Goal: Task Accomplishment & Management: Manage account settings

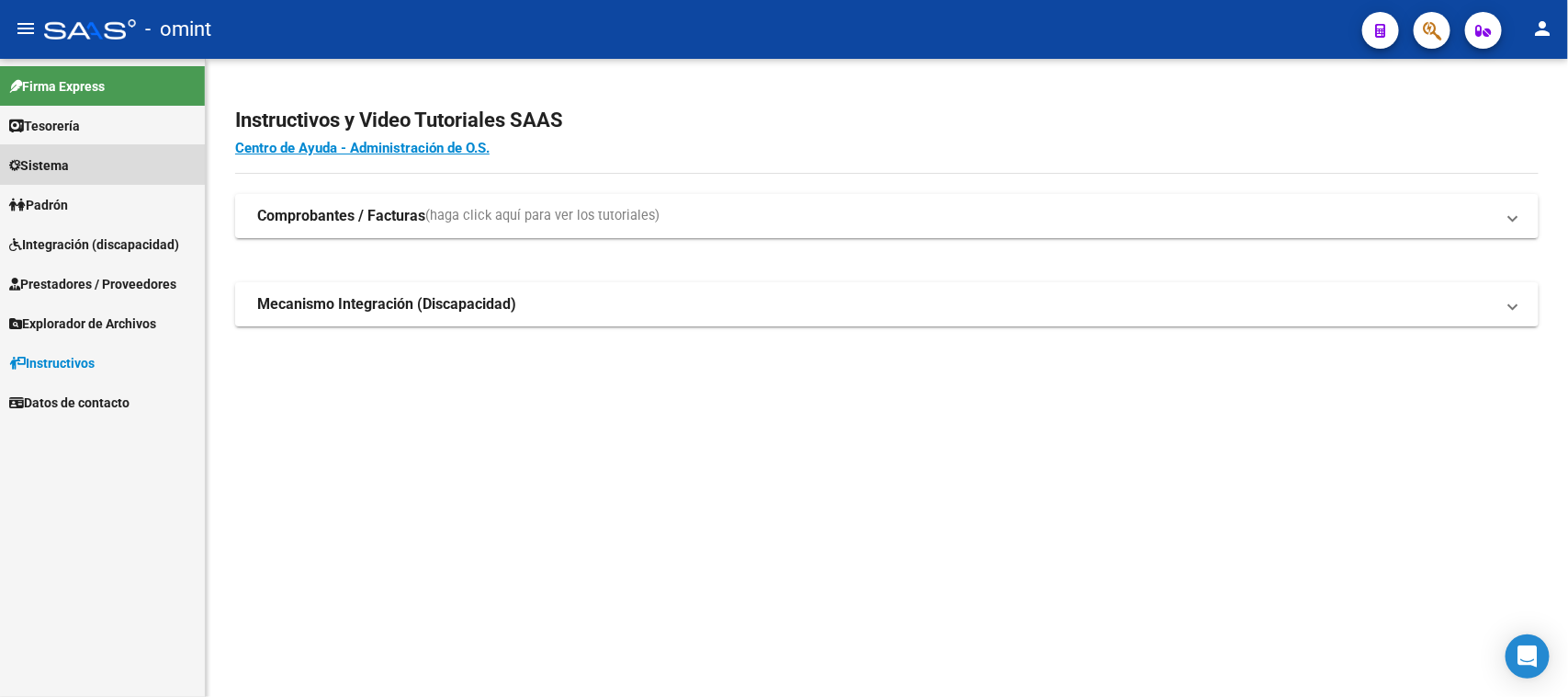
click at [66, 153] on link "Sistema" at bounding box center [102, 165] width 205 height 40
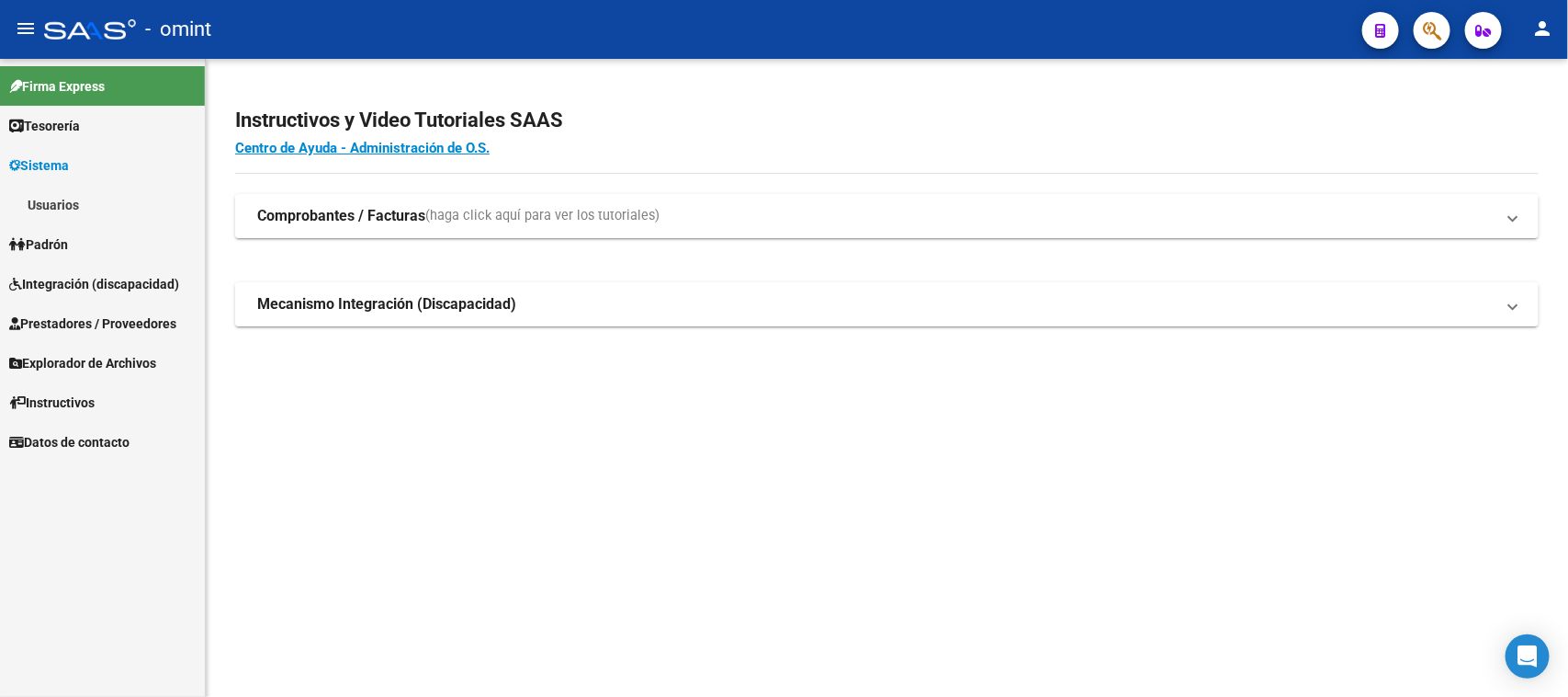
click at [94, 199] on link "Usuarios" at bounding box center [102, 204] width 205 height 40
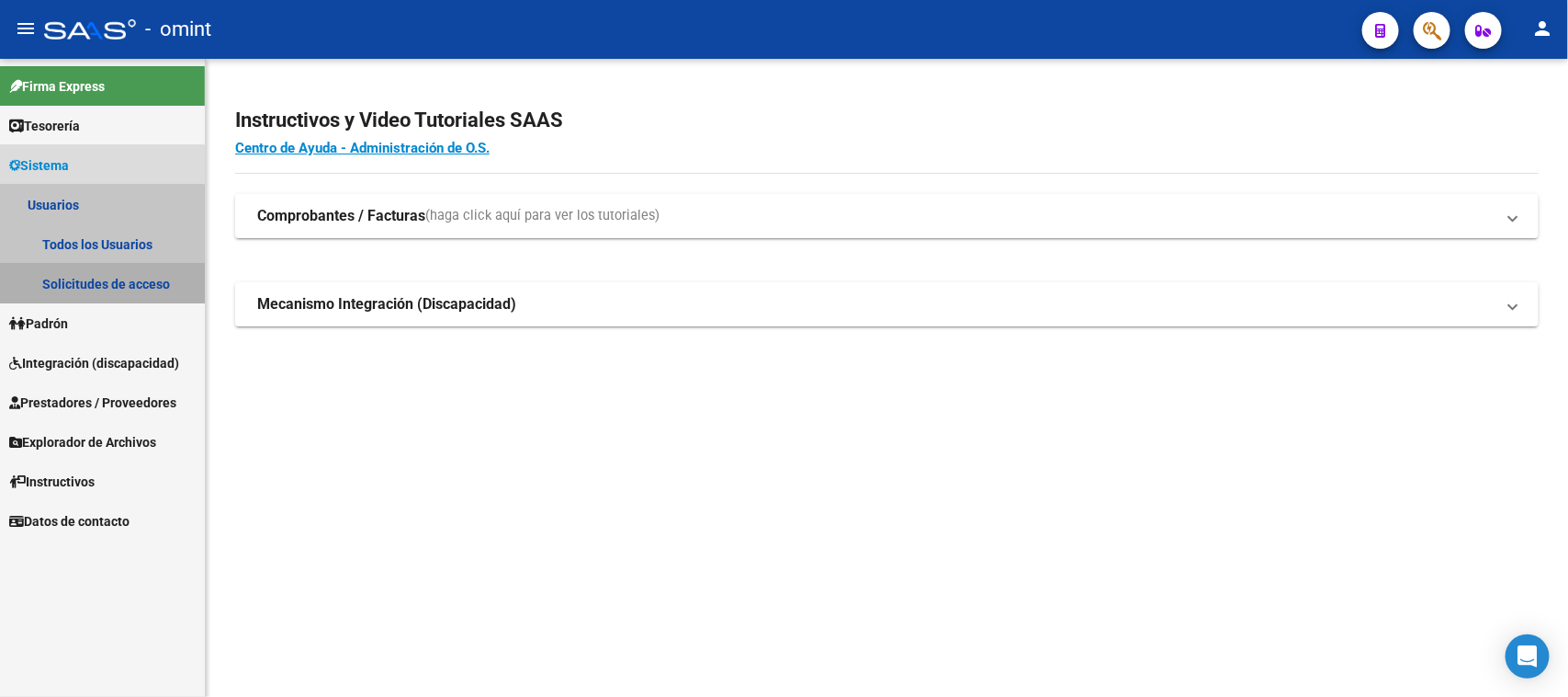
click at [97, 272] on link "Solicitudes de acceso" at bounding box center [102, 284] width 205 height 40
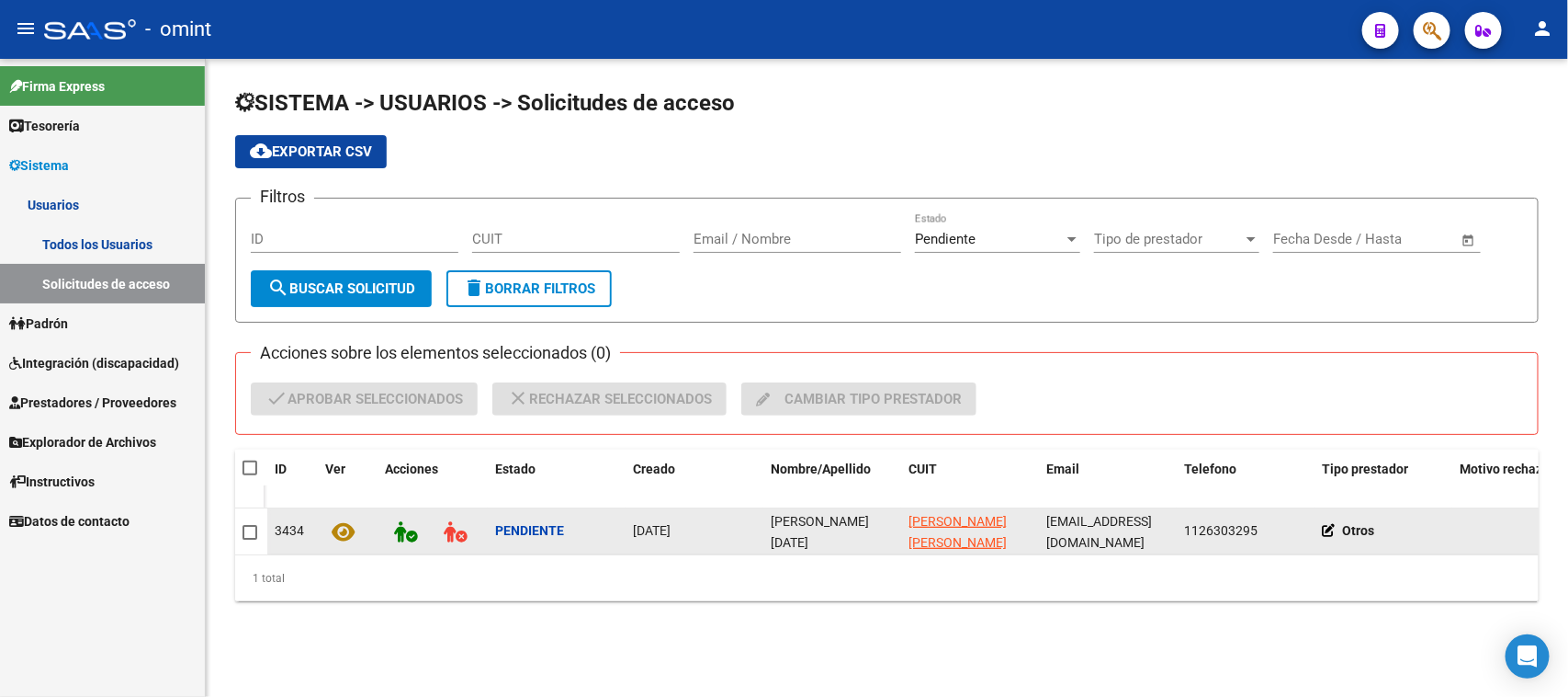
click at [772, 523] on span "Juliana Noel Maurino Ruiz" at bounding box center [820, 541] width 98 height 57
copy span "Juliana Noel Maurino Ruiz"
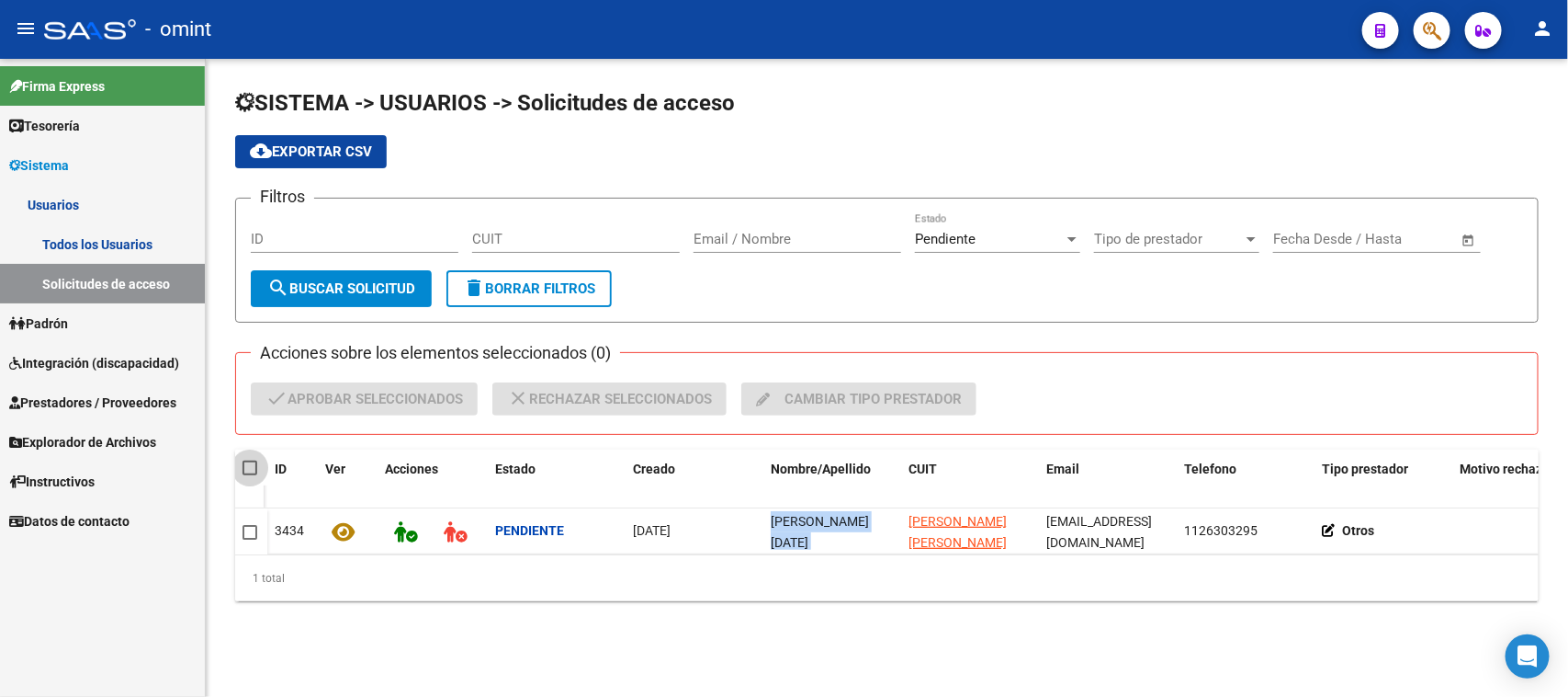
click at [244, 460] on span at bounding box center [250, 467] width 15 height 15
click at [249, 475] on input "checkbox" at bounding box center [249, 475] width 1 height 1
checkbox input "true"
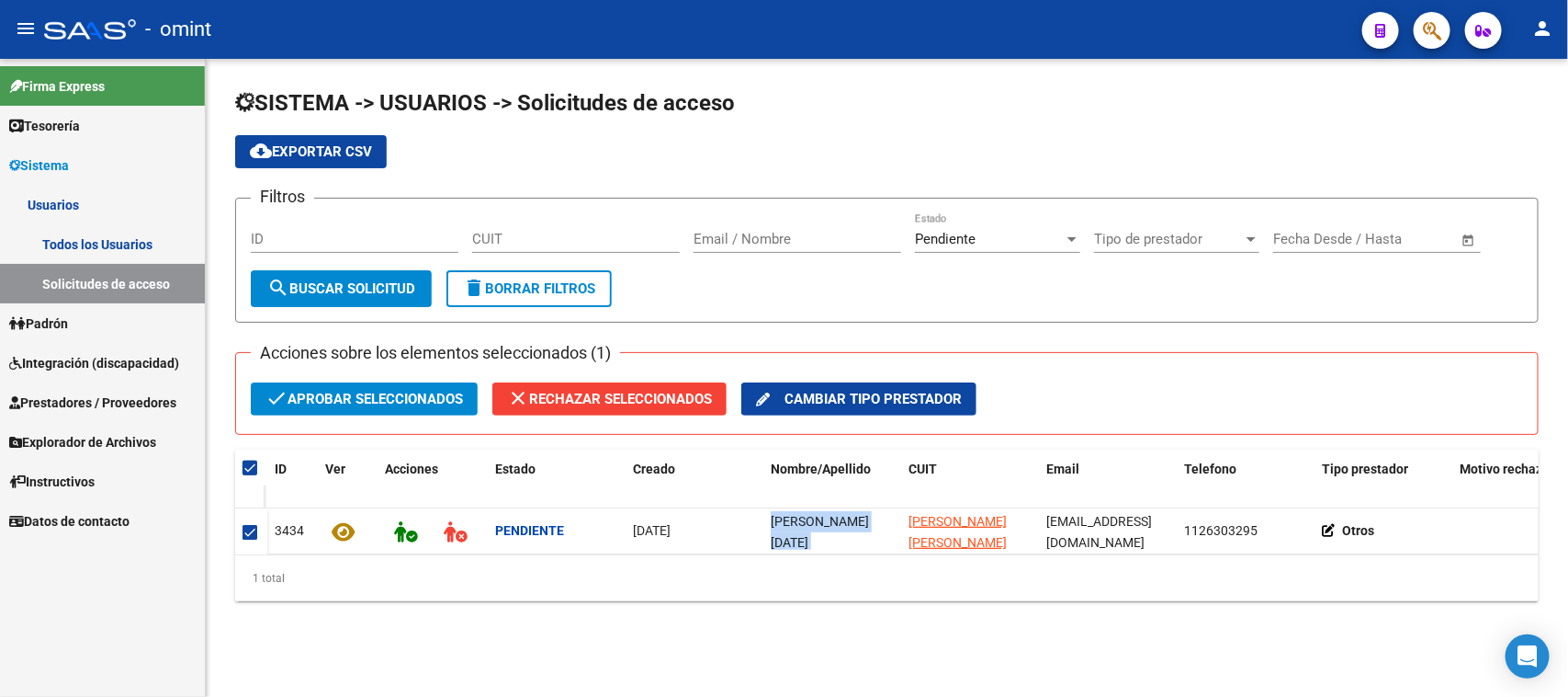
click at [343, 397] on span "check Aprobar seleccionados" at bounding box center [364, 399] width 197 height 33
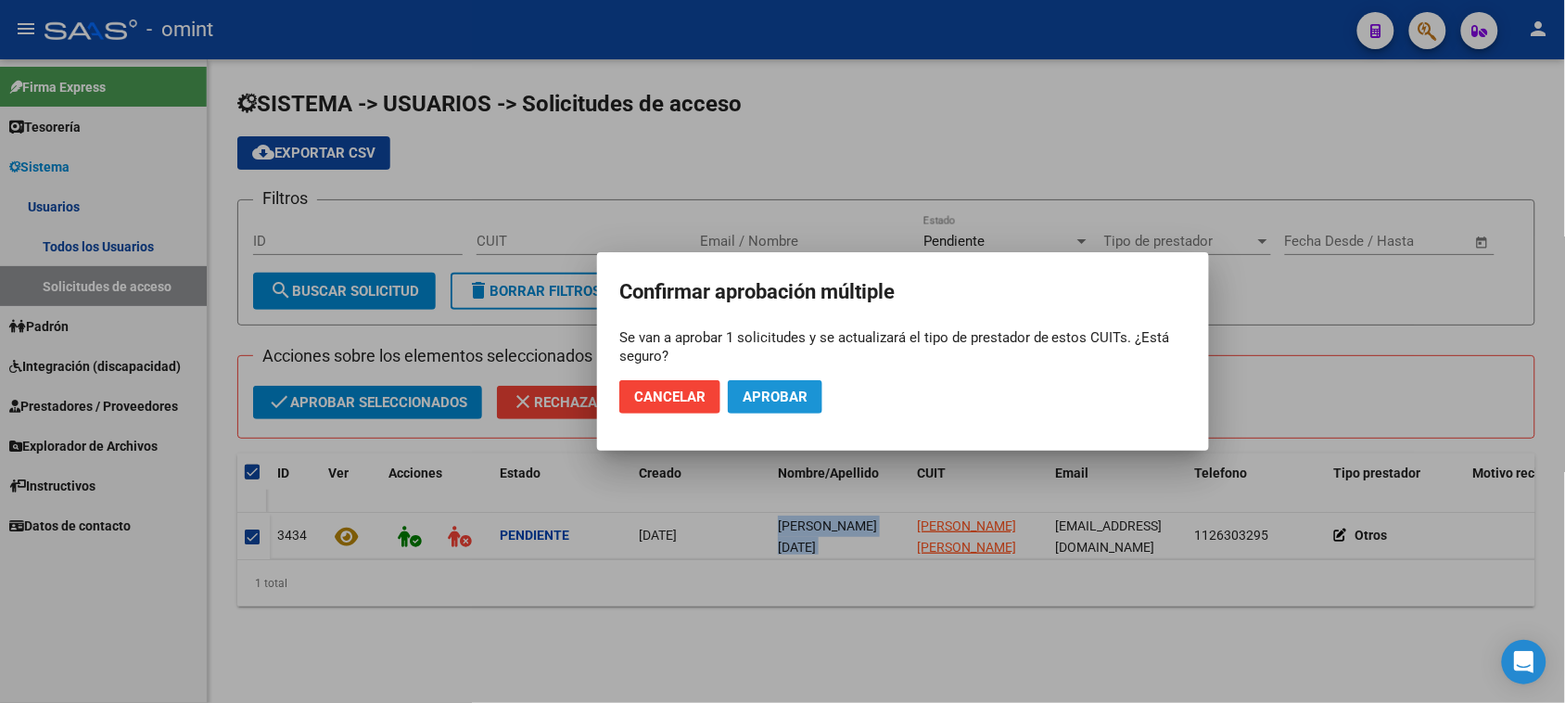
click at [754, 396] on span "Aprobar" at bounding box center [775, 396] width 65 height 17
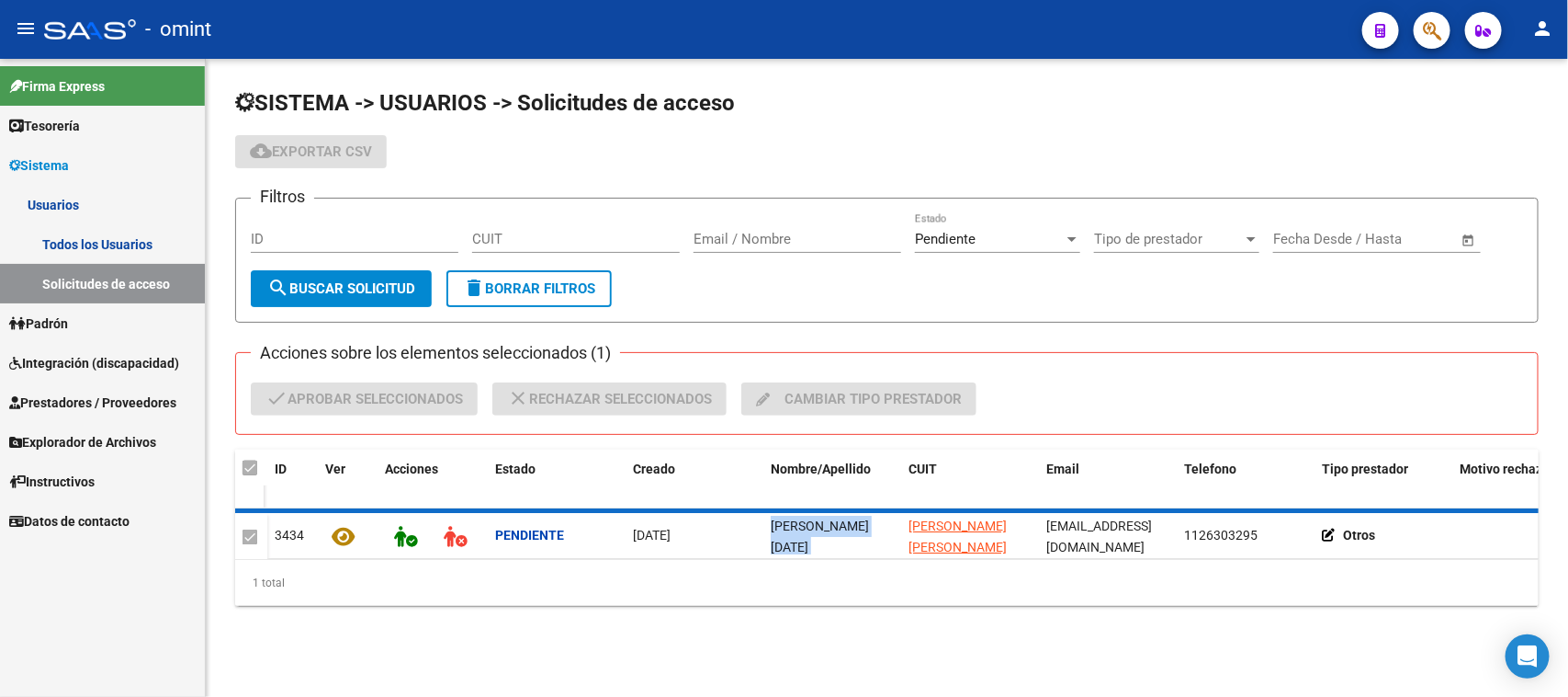
checkbox input "false"
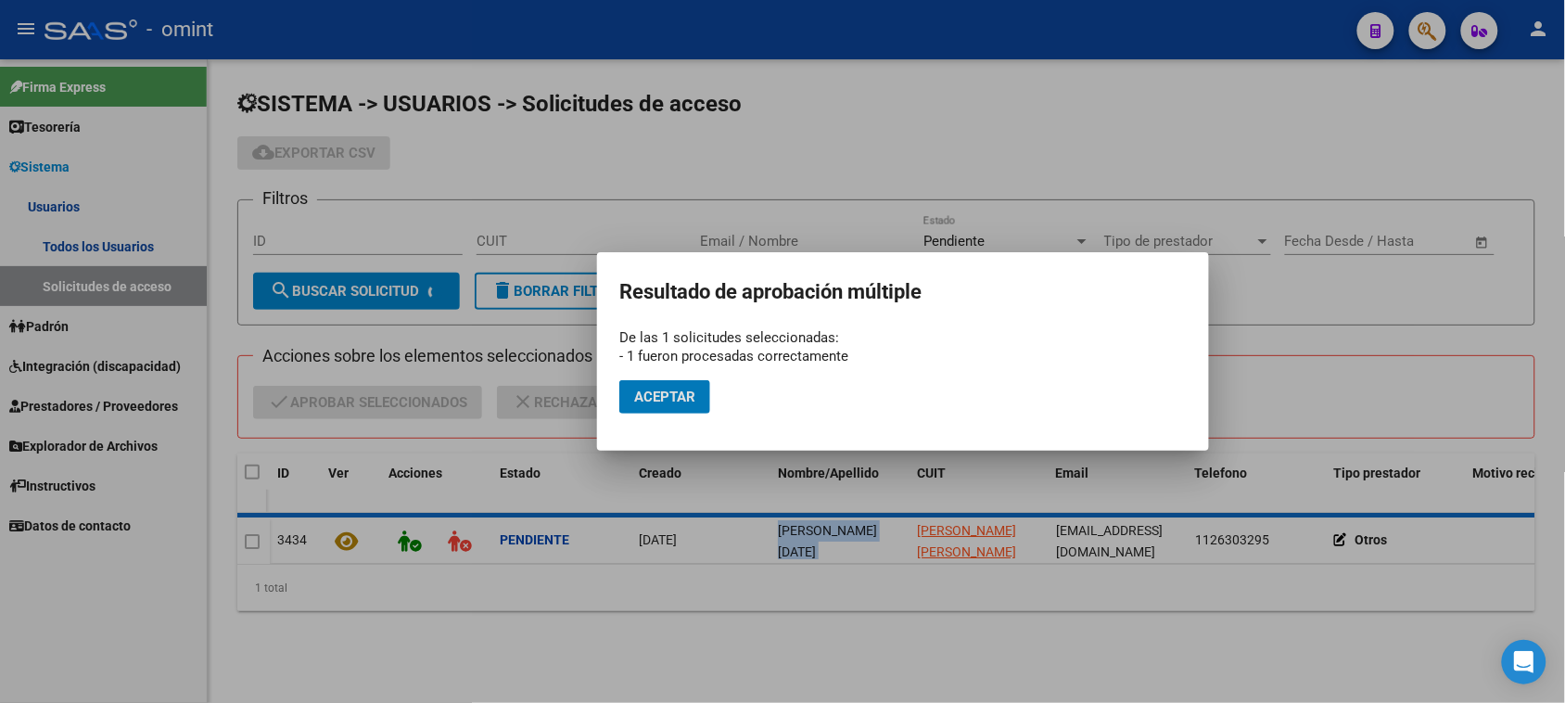
click at [159, 248] on div at bounding box center [782, 351] width 1565 height 703
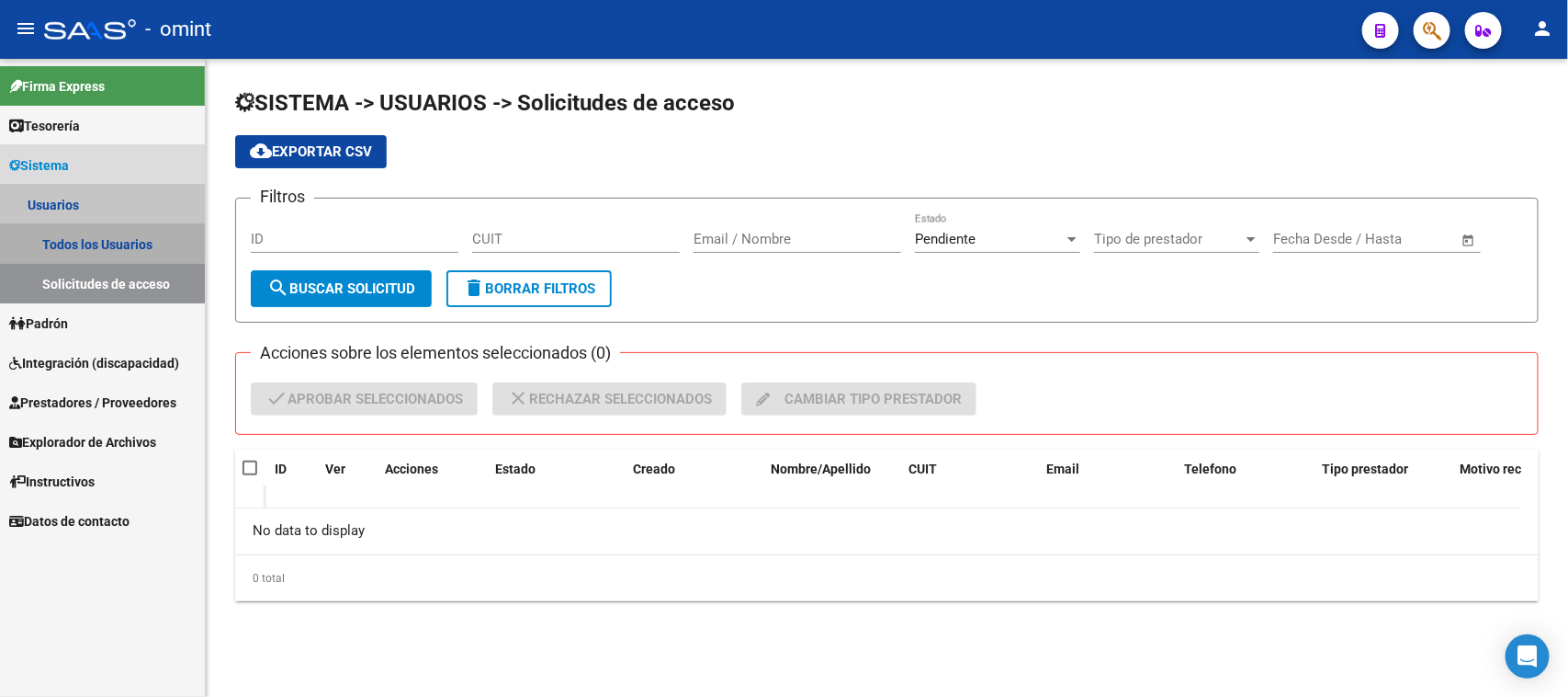
click at [150, 227] on link "Todos los Usuarios" at bounding box center [102, 244] width 205 height 40
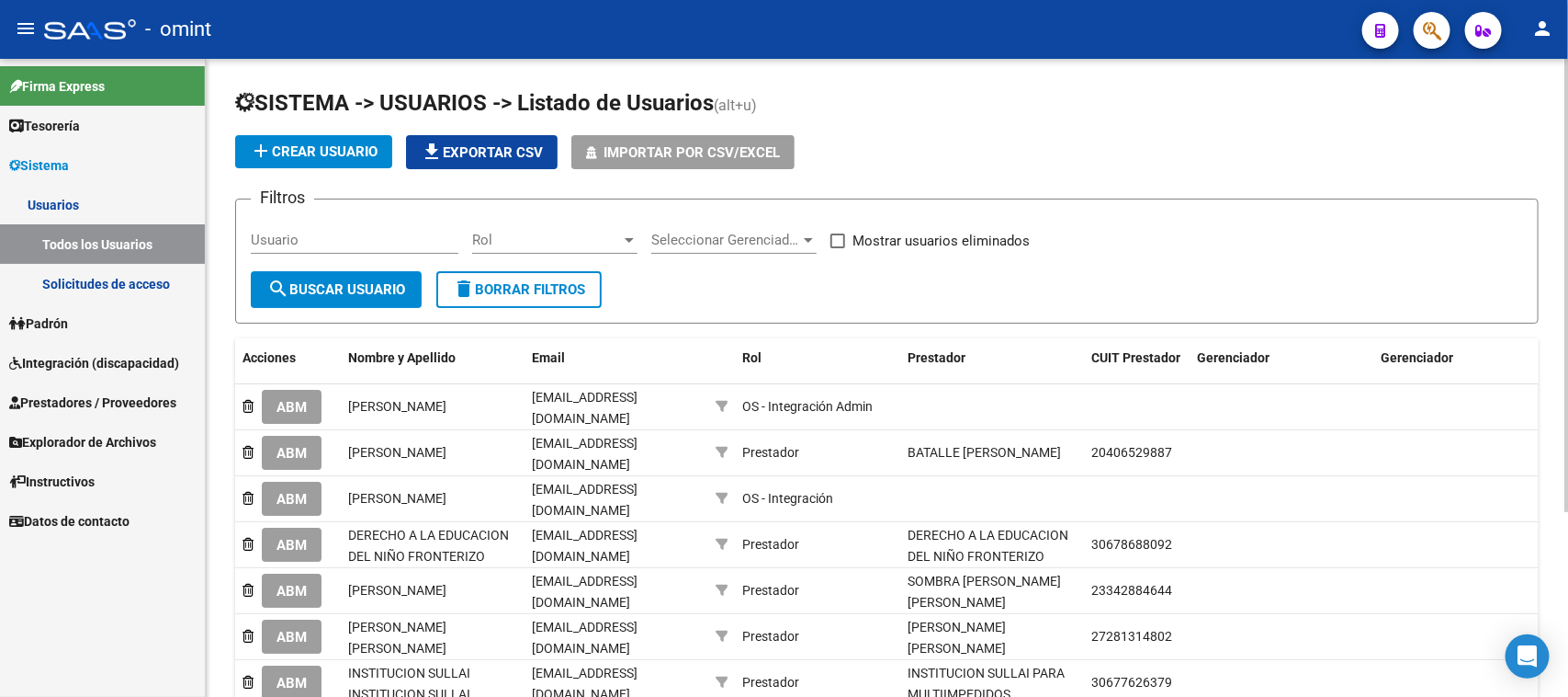
click at [277, 236] on input "Usuario" at bounding box center [355, 240] width 208 height 17
paste input "Juliana Noel Maurino Ruiz"
type input "Juliana Noel Maurino Ruiz"
click at [308, 283] on span "search Buscar Usuario" at bounding box center [336, 290] width 138 height 17
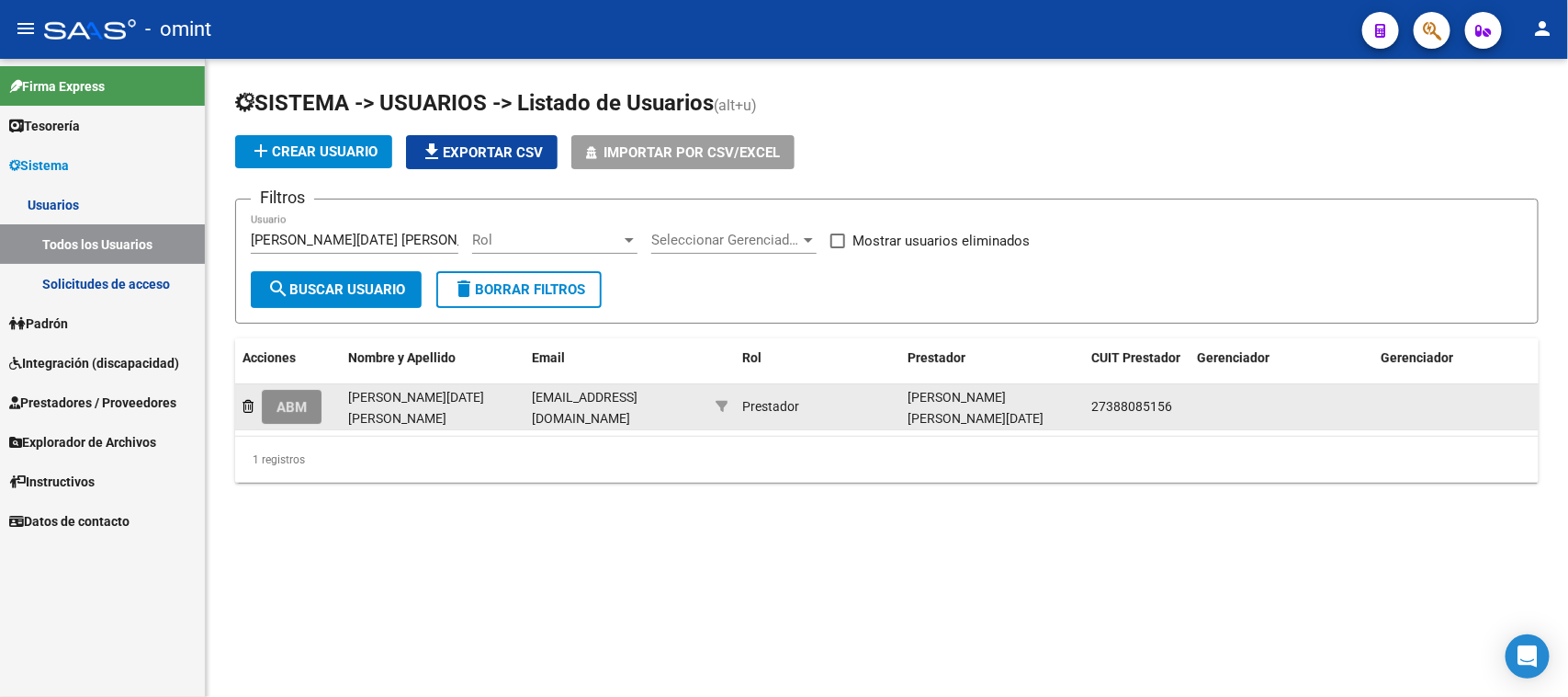
click at [289, 407] on span "ABM" at bounding box center [291, 407] width 31 height 17
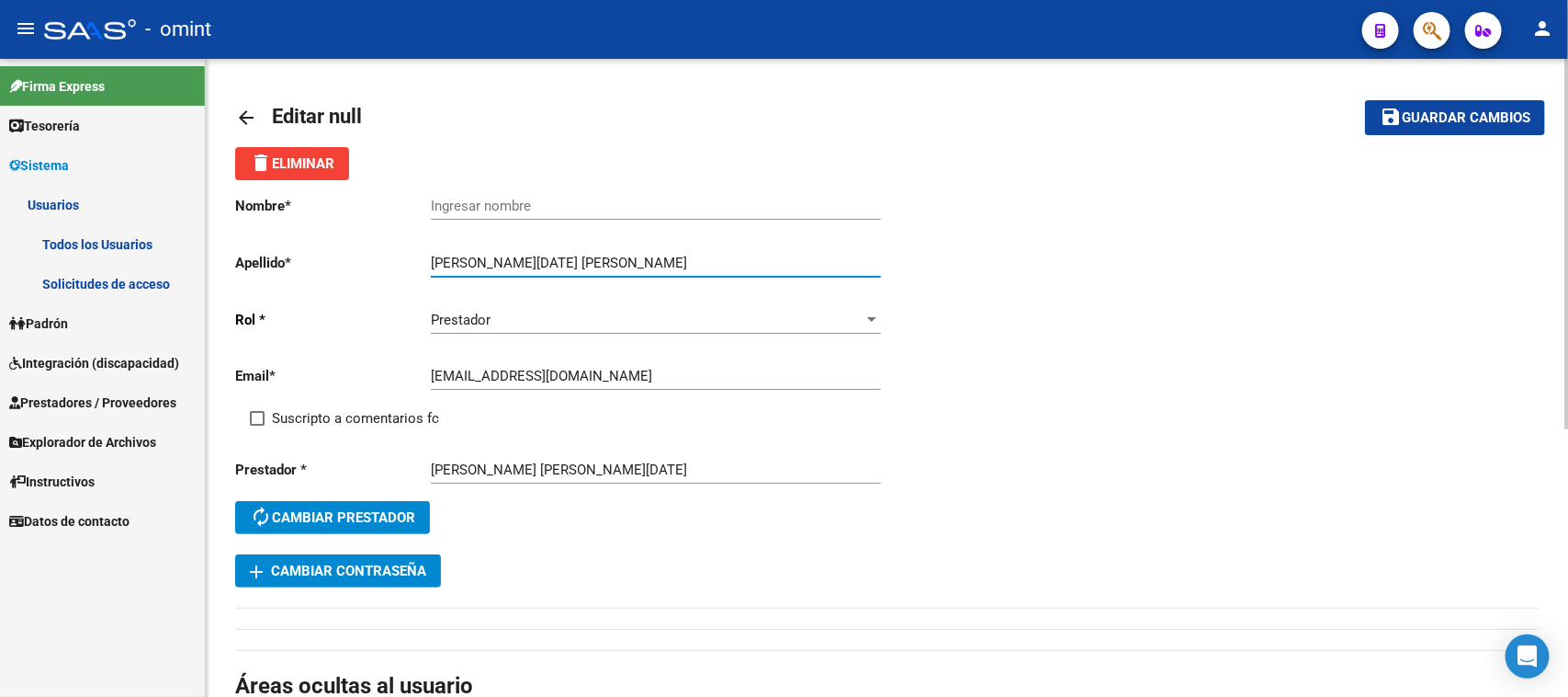
drag, startPoint x: 514, startPoint y: 258, endPoint x: 395, endPoint y: 248, distance: 119.4
click at [395, 248] on div "Nombre * Ingresar nombre Apellido * Juliana Noel Maurino Ruiz Ingresar apellido…" at bounding box center [561, 367] width 652 height 374
type input "[PERSON_NAME]"
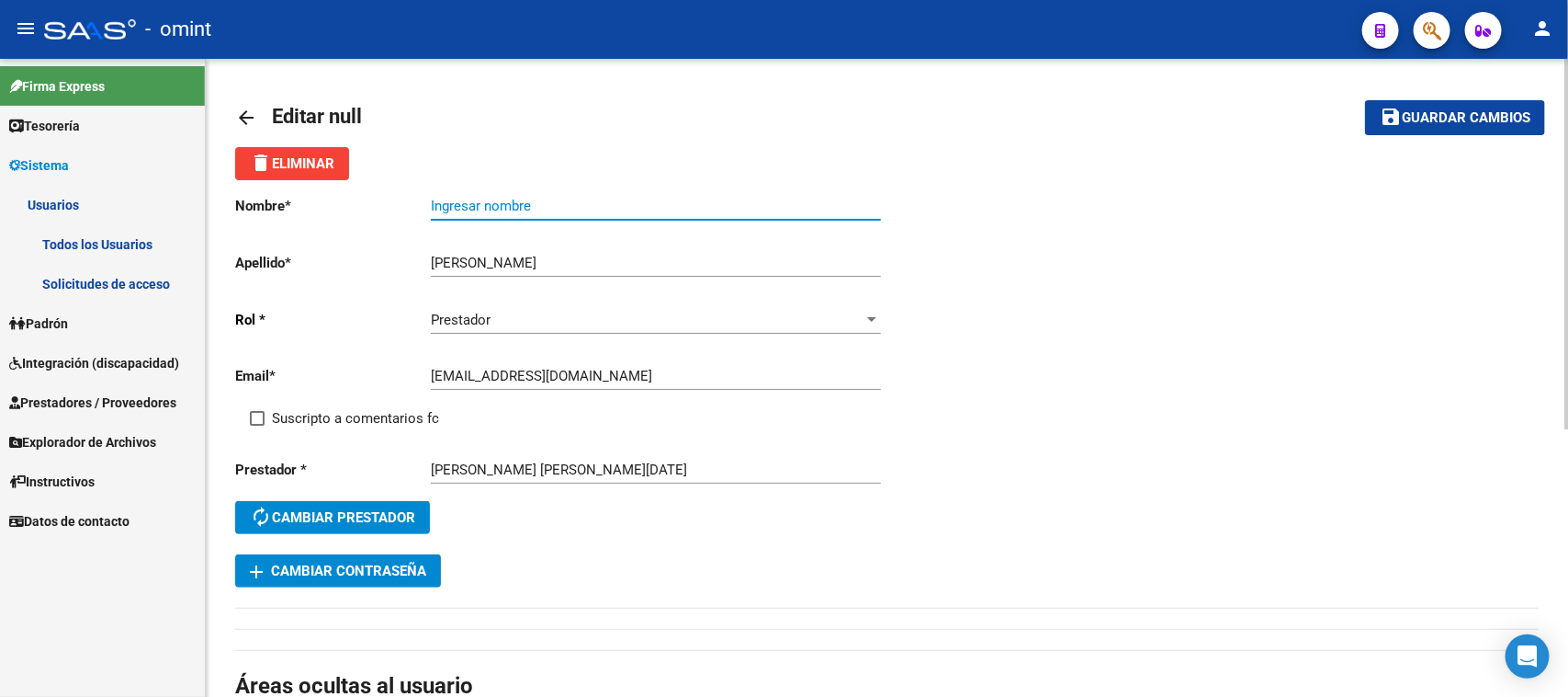
click at [498, 211] on input "Ingresar nombre" at bounding box center [656, 205] width 450 height 17
paste input "[PERSON_NAME][DATE]"
type input "[PERSON_NAME][DATE]"
click at [359, 407] on span "Suscripto a comentarios fc" at bounding box center [355, 418] width 168 height 22
click at [258, 425] on input "Suscripto a comentarios fc" at bounding box center [257, 425] width 1 height 1
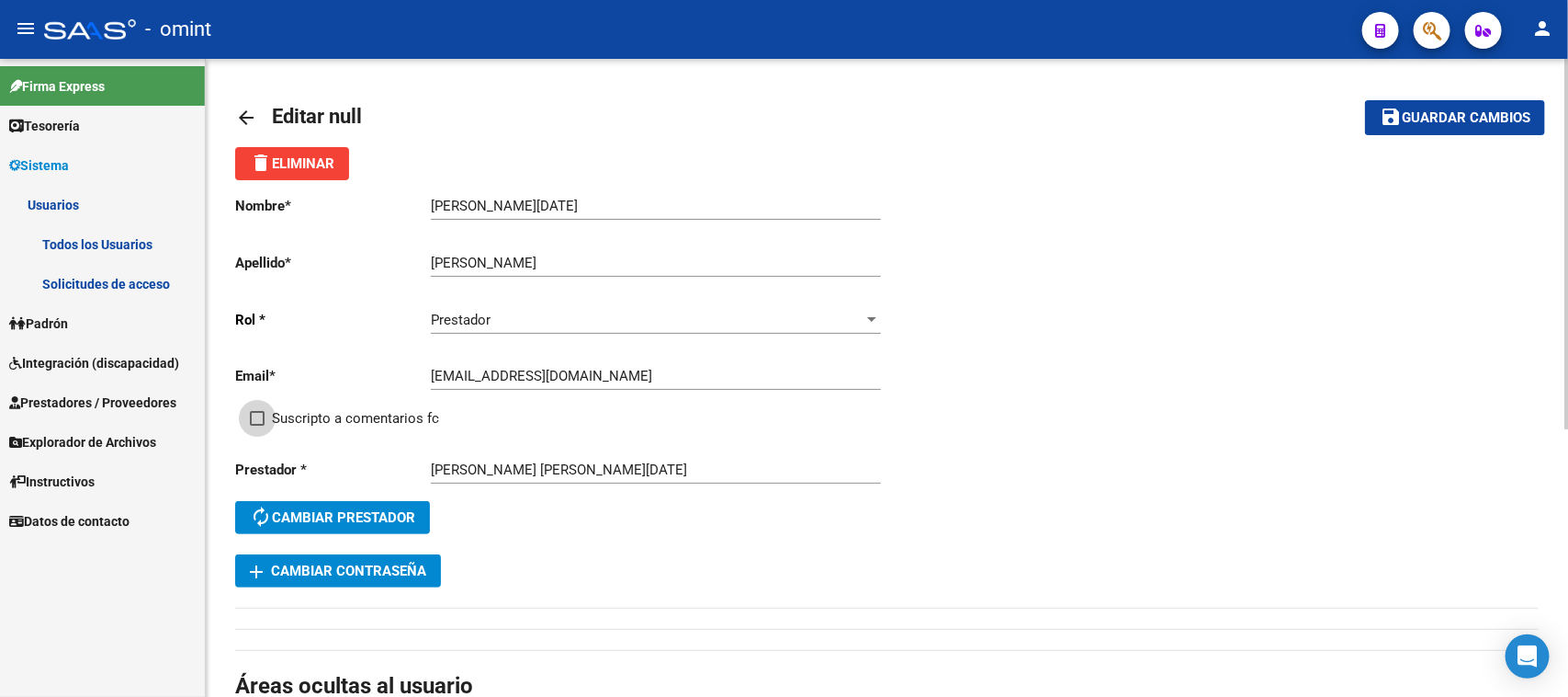
checkbox input "true"
click at [1486, 125] on button "save Guardar cambios" at bounding box center [1456, 117] width 180 height 34
